Goal: Navigation & Orientation: Find specific page/section

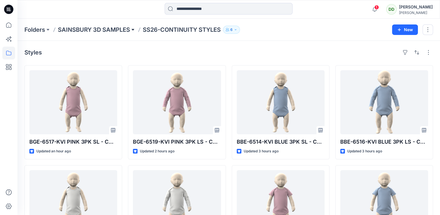
drag, startPoint x: 157, startPoint y: 47, endPoint x: 130, endPoint y: 33, distance: 30.0
click at [157, 47] on div "Styles BGE-6517-KVI PINK 3PK SL - CNTY PINK 3PK SL BODYSUITS Updated an hour ag…" at bounding box center [228, 203] width 423 height 325
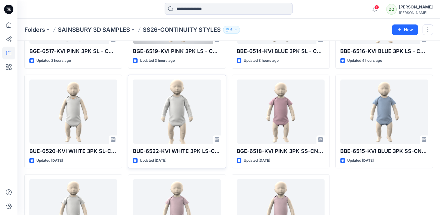
scroll to position [150, 0]
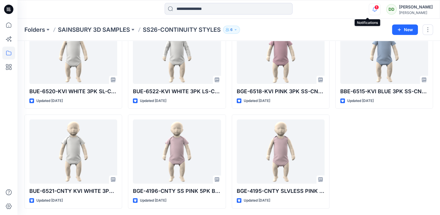
click at [369, 10] on icon "button" at bounding box center [374, 9] width 11 height 12
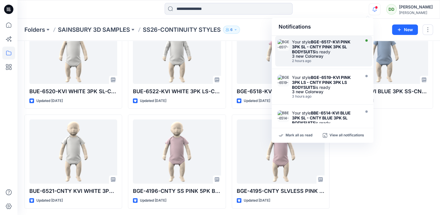
click at [349, 53] on div "Your style BGE-6517-KVI PINK 3PK SL - CNTY PINK 3PK SL BODYSUITS is ready" at bounding box center [325, 46] width 67 height 15
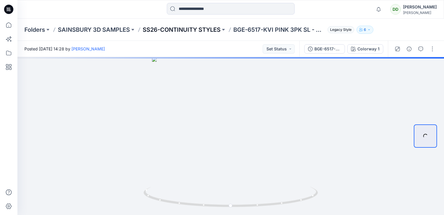
click at [147, 30] on p "SS26-CONTINUITY STYLES" at bounding box center [182, 30] width 78 height 8
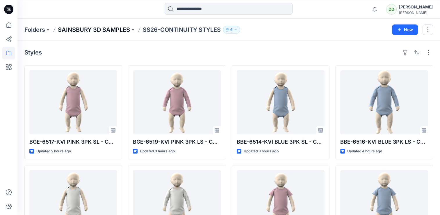
click at [104, 29] on p "SAINSBURY 3D SAMPLES" at bounding box center [94, 30] width 72 height 8
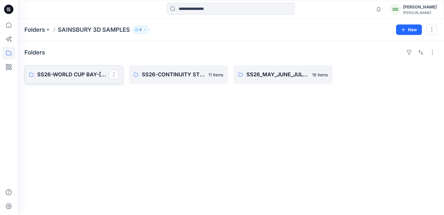
click at [75, 72] on p "SS26-WORLD CUP BAY-JJ styles" at bounding box center [73, 74] width 72 height 8
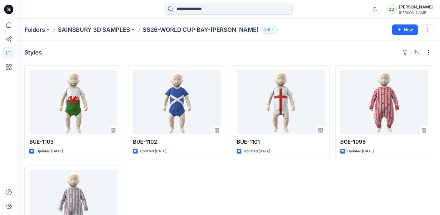
click at [74, 23] on div "Folders SAINSBURY 3D SAMPLES SS26-WORLD CUP BAY-JJ styles 6 New" at bounding box center [228, 30] width 423 height 22
click at [81, 30] on p "SAINSBURY 3D SAMPLES" at bounding box center [94, 30] width 72 height 8
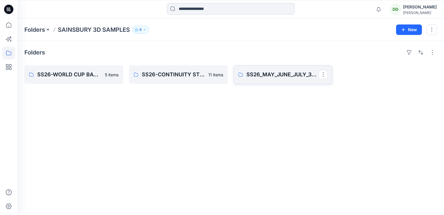
click at [267, 70] on p "SS26_MAY_JUNE_JULY_3D SAMPLES" at bounding box center [283, 74] width 72 height 8
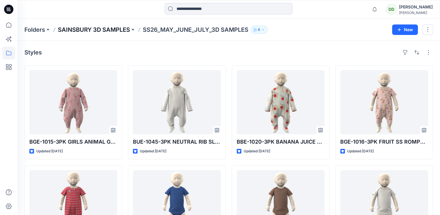
click at [113, 26] on p "SAINSBURY 3D SAMPLES" at bounding box center [94, 30] width 72 height 8
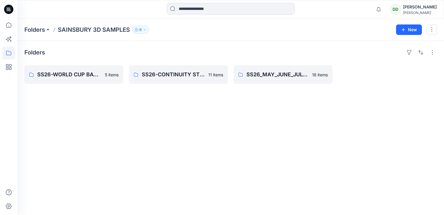
drag, startPoint x: 196, startPoint y: 96, endPoint x: 195, endPoint y: 88, distance: 8.2
click at [197, 96] on div "Folders SS26-WORLD CUP BAY-JJ styles 5 items SS26-CONTINUITY STYLES 11 items SS…" at bounding box center [230, 128] width 427 height 174
click at [203, 76] on p "SS26-CONTINUITY STYLES" at bounding box center [178, 74] width 72 height 8
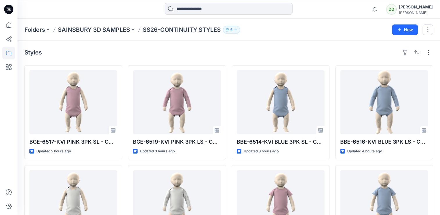
click at [261, 56] on div "Styles" at bounding box center [228, 52] width 409 height 9
